Goal: Navigation & Orientation: Find specific page/section

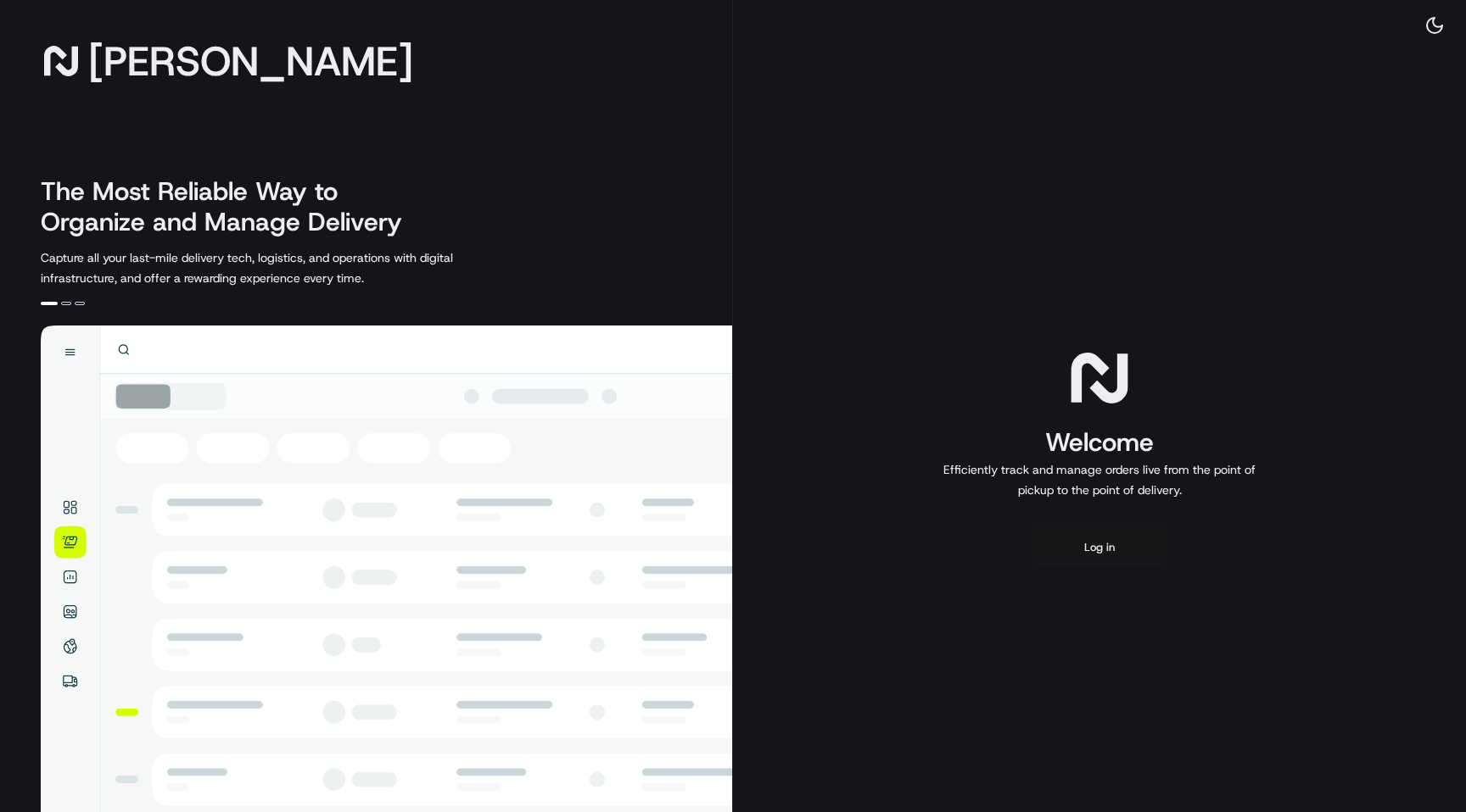
click at [1094, 541] on button "Log in" at bounding box center [1099, 548] width 136 height 41
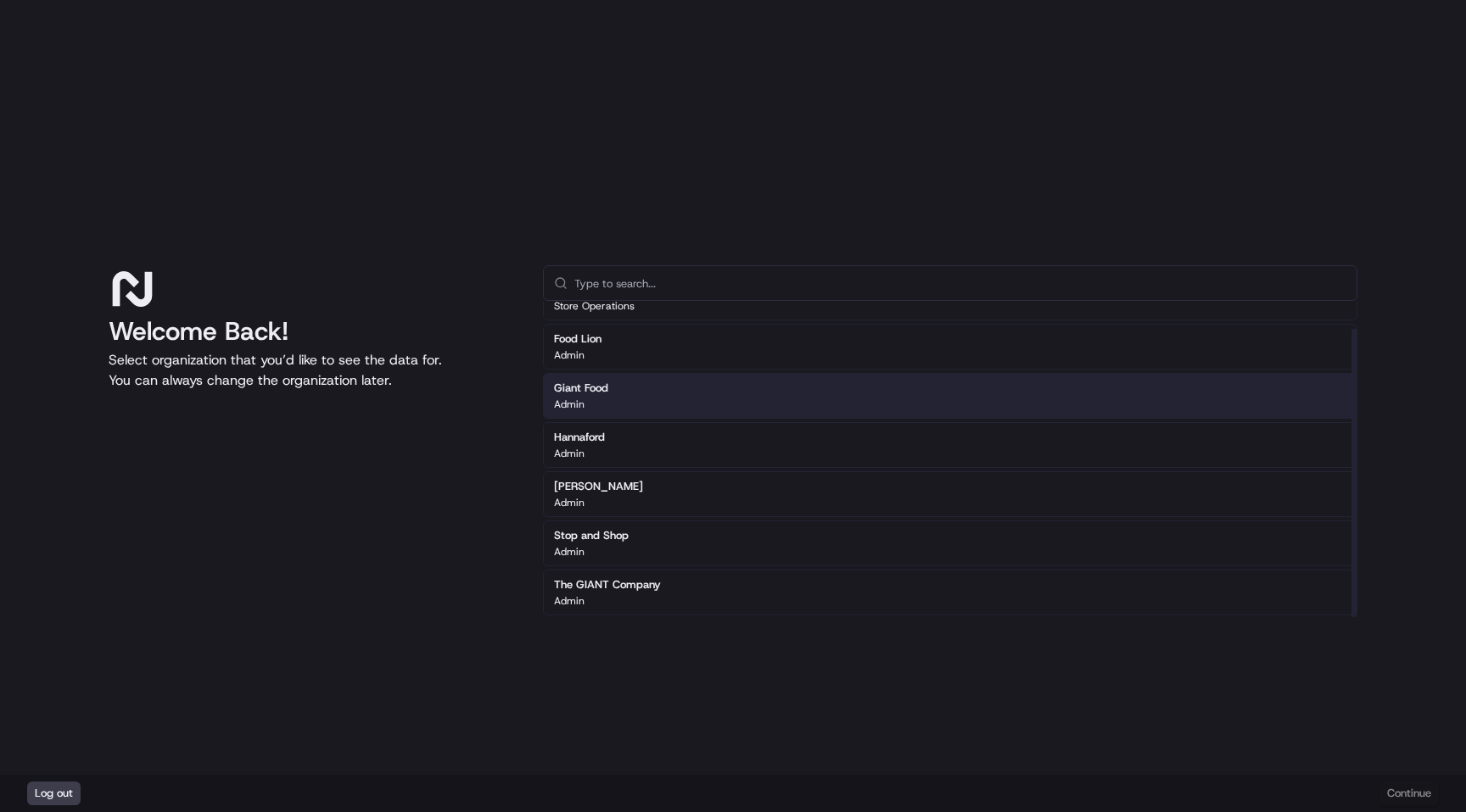
scroll to position [30, 0]
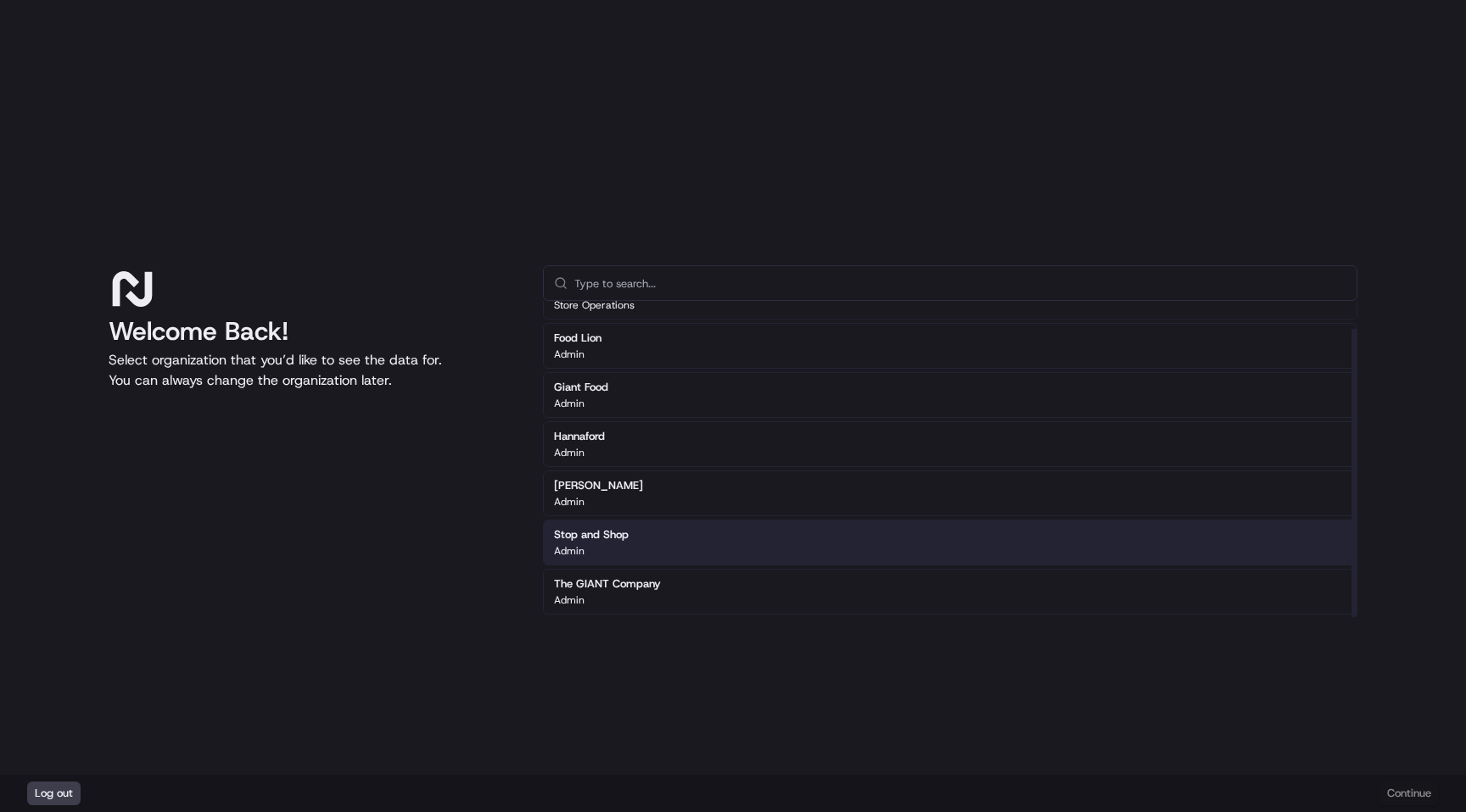
click at [565, 553] on p "Admin" at bounding box center [569, 551] width 30 height 13
click at [618, 545] on div "Admin" at bounding box center [591, 551] width 74 height 13
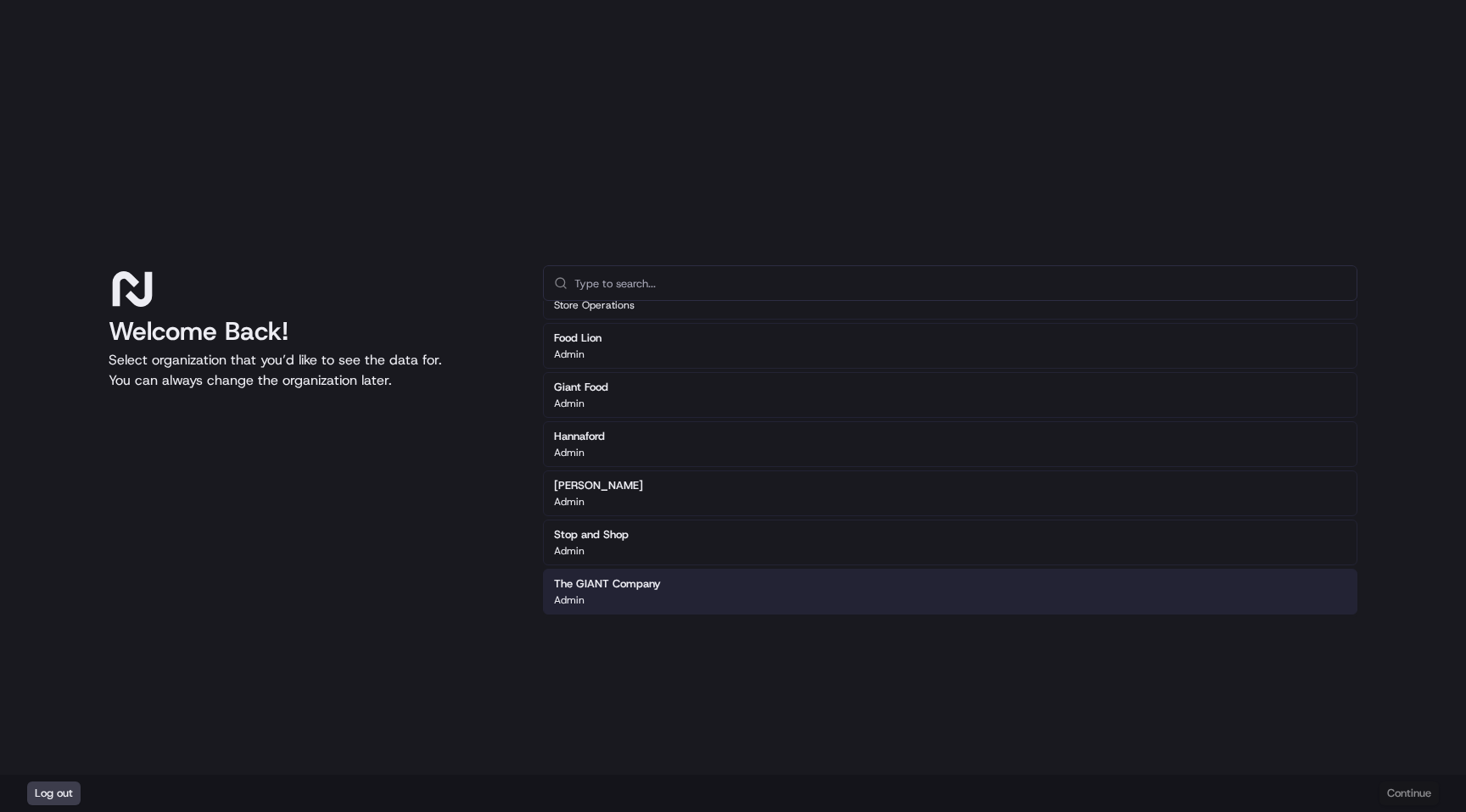
click at [1392, 795] on div "Log out Continue" at bounding box center [733, 793] width 1466 height 37
click at [1424, 785] on div "Log out Continue" at bounding box center [733, 793] width 1466 height 37
click at [1407, 808] on div "Log out Continue" at bounding box center [733, 793] width 1466 height 37
click at [1406, 801] on div "Log out Continue" at bounding box center [733, 793] width 1466 height 37
click at [1404, 793] on div "Log out Continue" at bounding box center [733, 793] width 1466 height 37
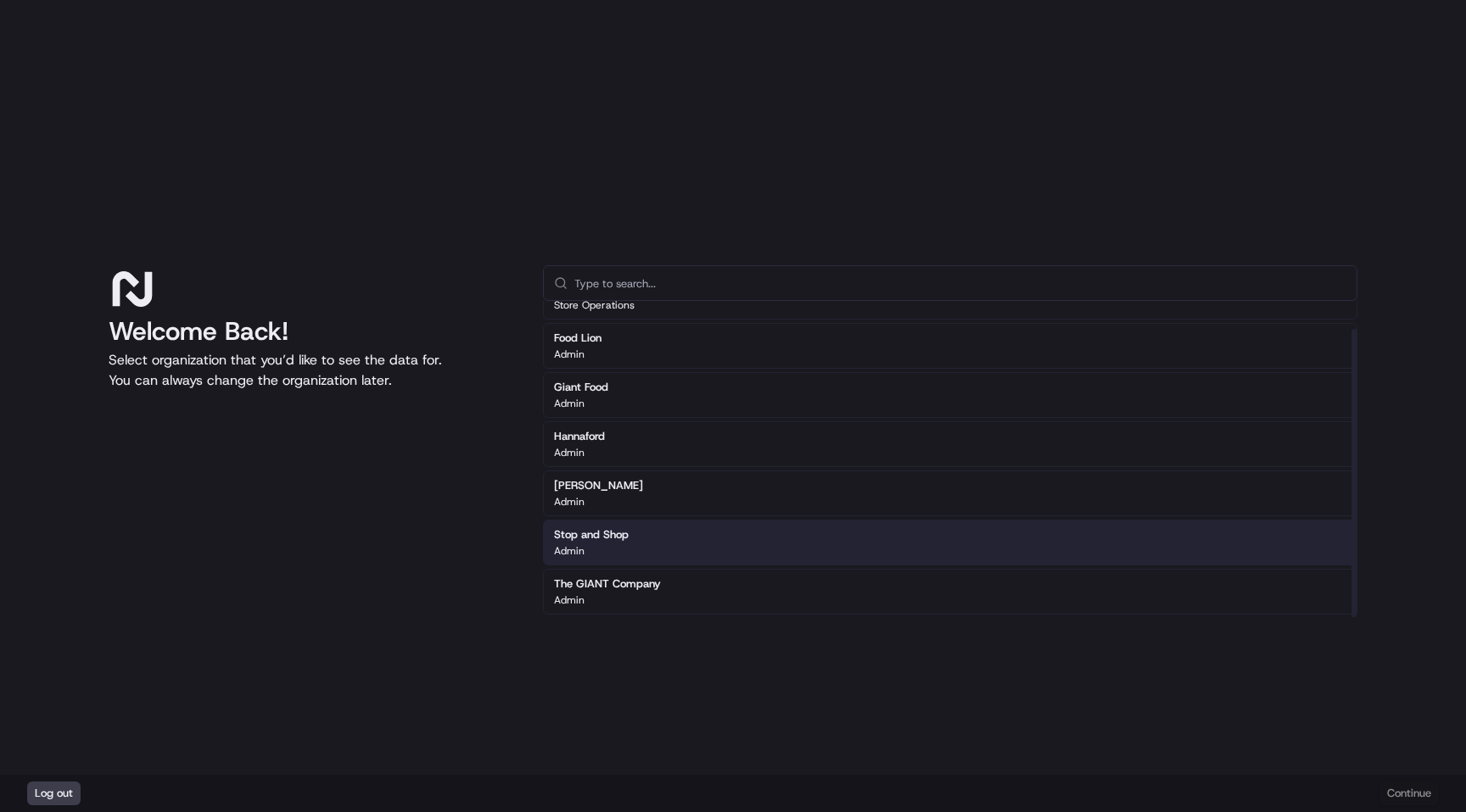
click at [727, 545] on div "Stop and Shop Admin" at bounding box center [950, 543] width 814 height 46
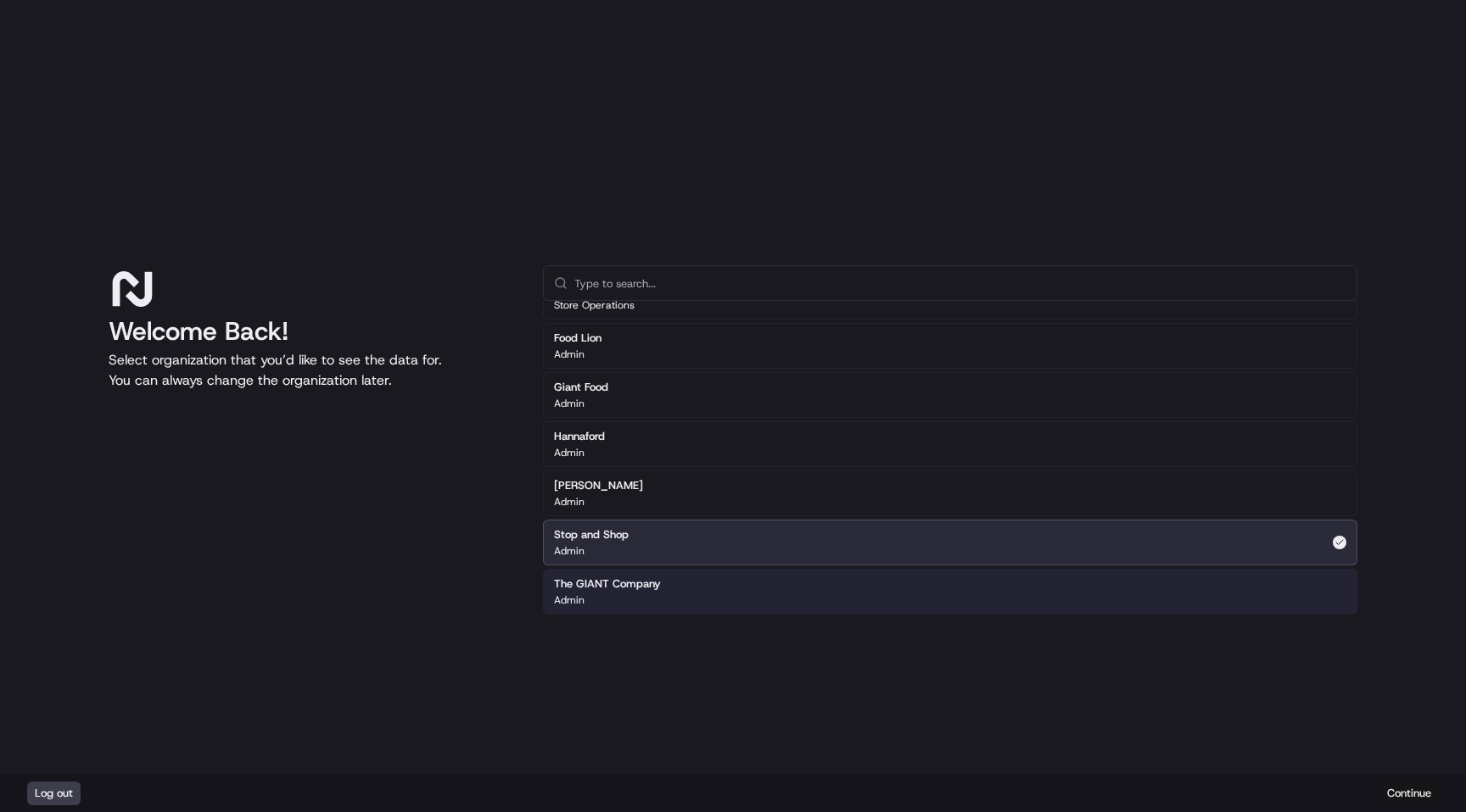
click at [1412, 801] on button "Continue" at bounding box center [1408, 793] width 59 height 24
